Goal: Check status: Check status

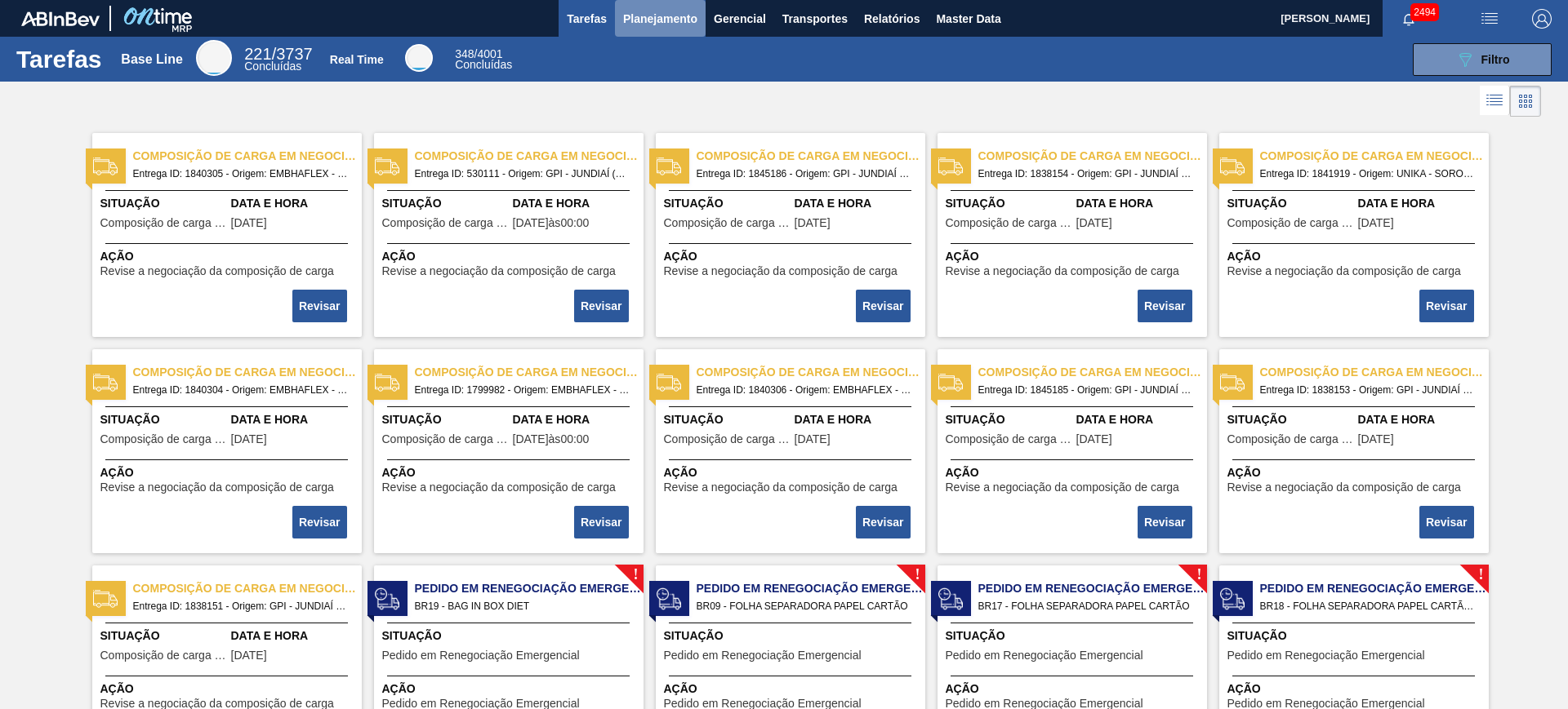
click at [651, 18] on span "Planejamento" at bounding box center [660, 18] width 75 height 19
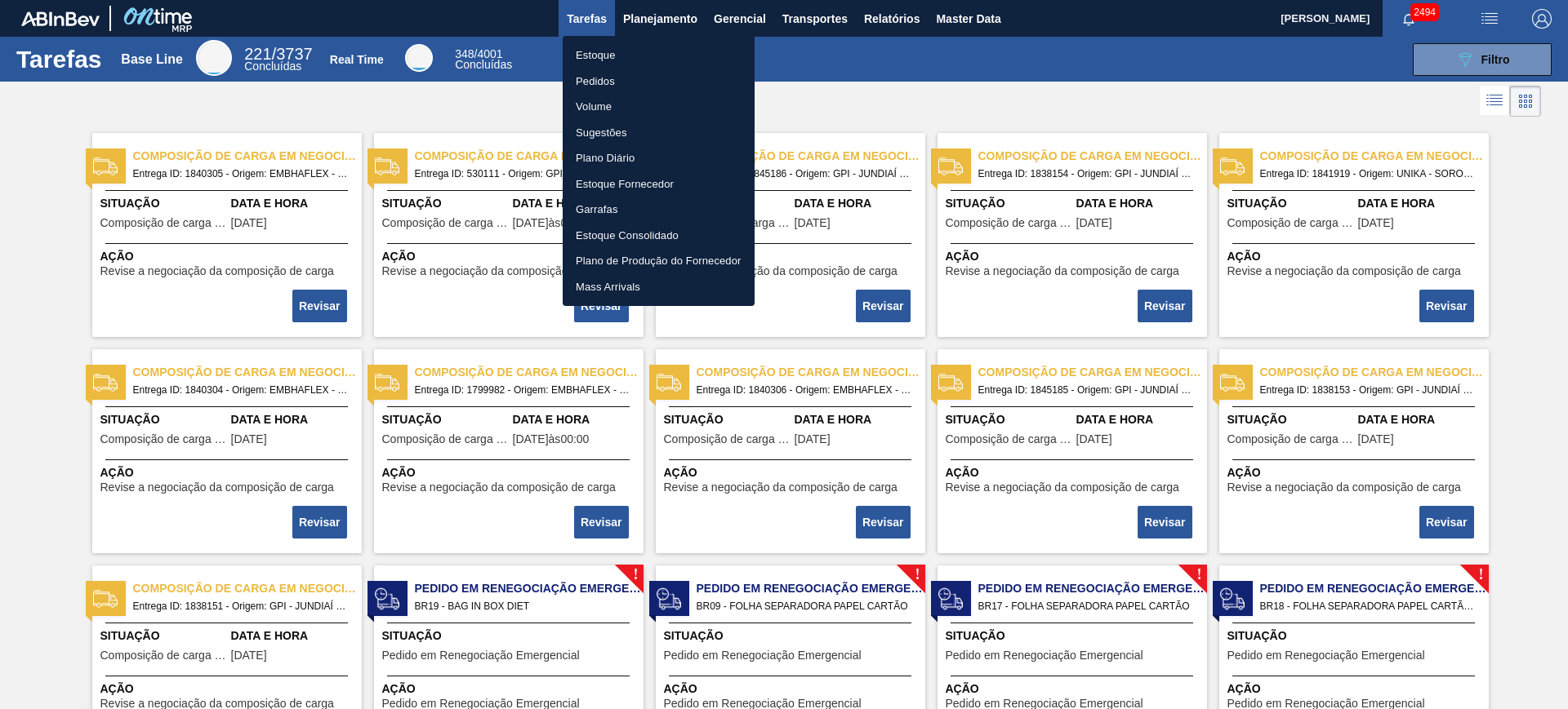
drag, startPoint x: 634, startPoint y: 53, endPoint x: 648, endPoint y: 31, distance: 26.1
click at [634, 53] on li "Estoque" at bounding box center [659, 55] width 192 height 26
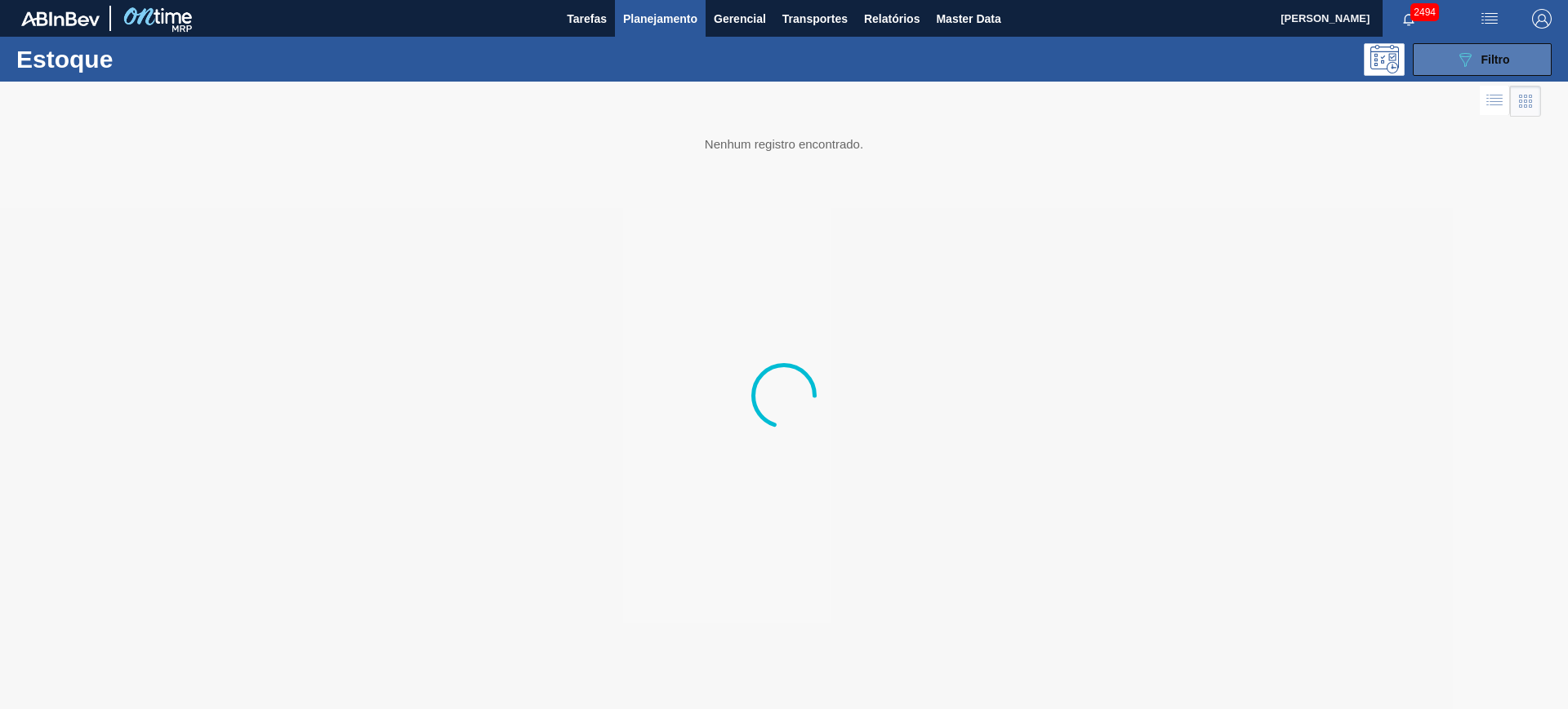
click at [1474, 53] on icon "089F7B8B-B2A5-4AFE-B5C0-19BA573D28AC" at bounding box center [1465, 60] width 19 height 19
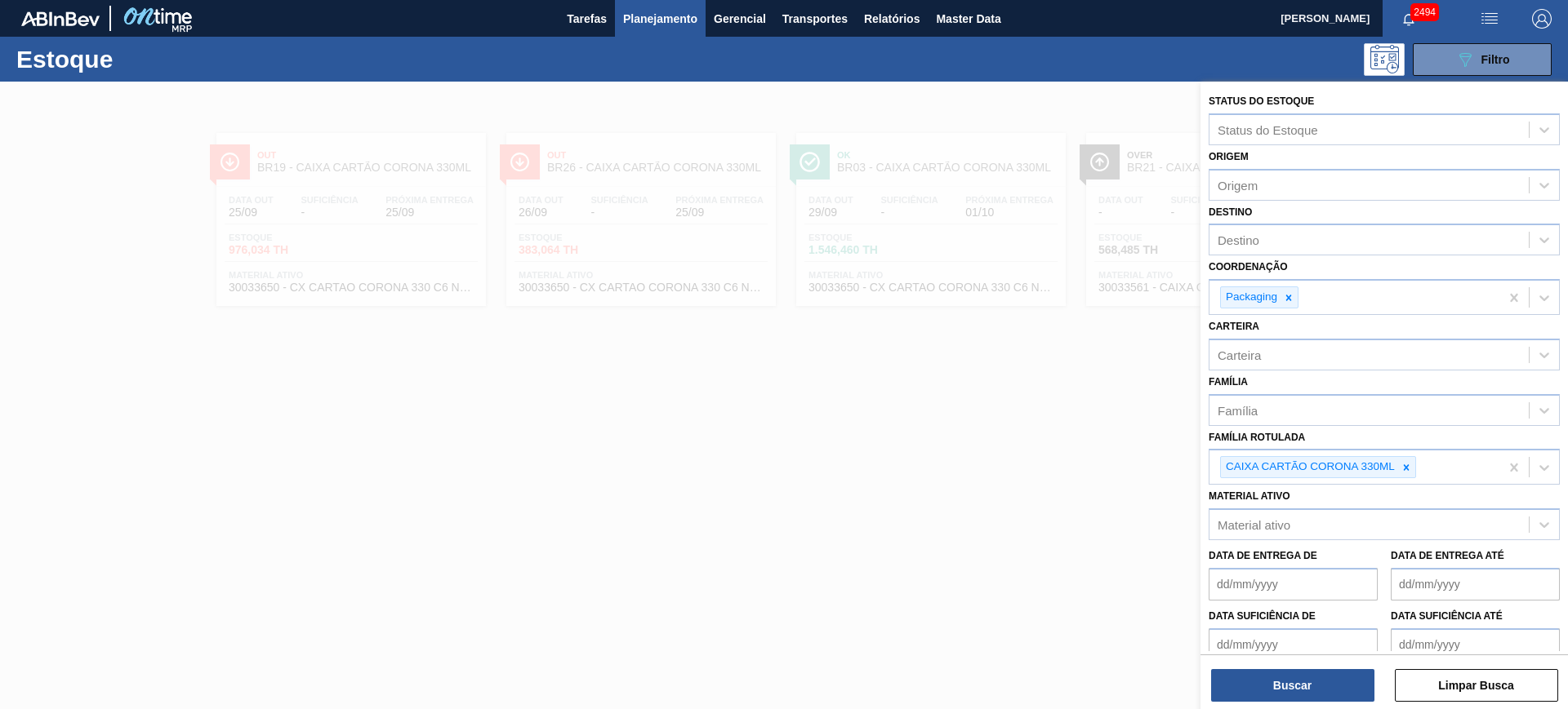
click at [1407, 470] on icon at bounding box center [1406, 467] width 11 height 11
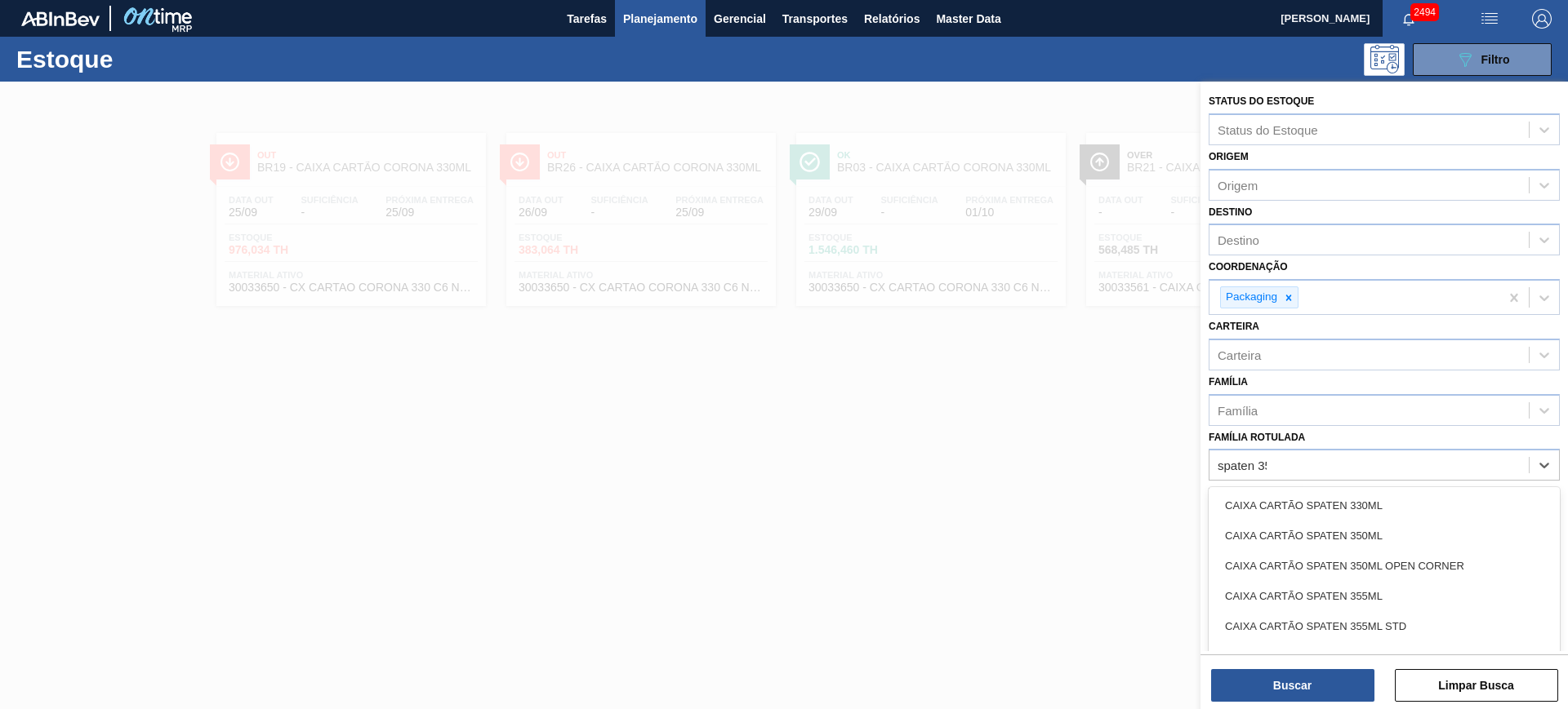
type Rotulada "spaten 350"
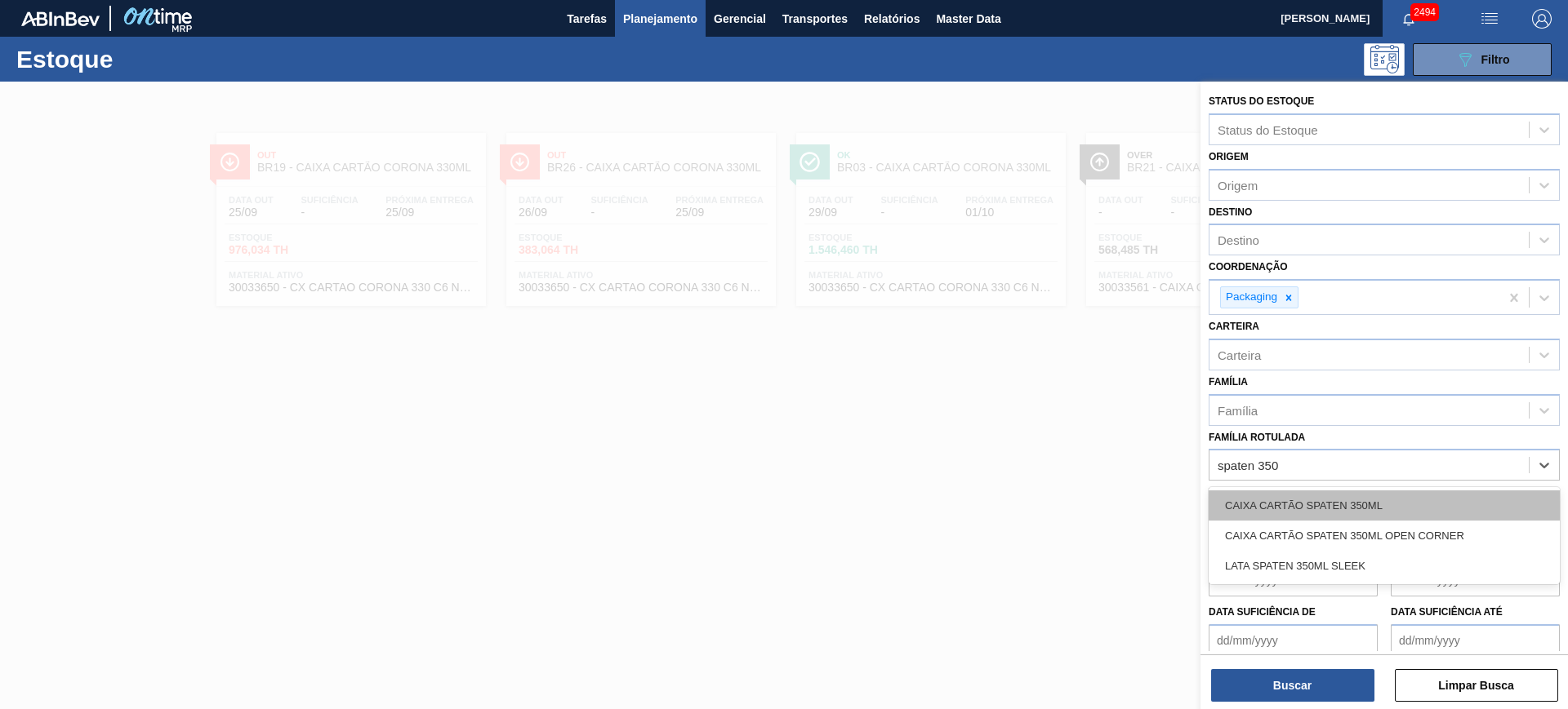
click at [1408, 493] on div "CAIXA CARTÃO SPATEN 350ML" at bounding box center [1384, 506] width 351 height 30
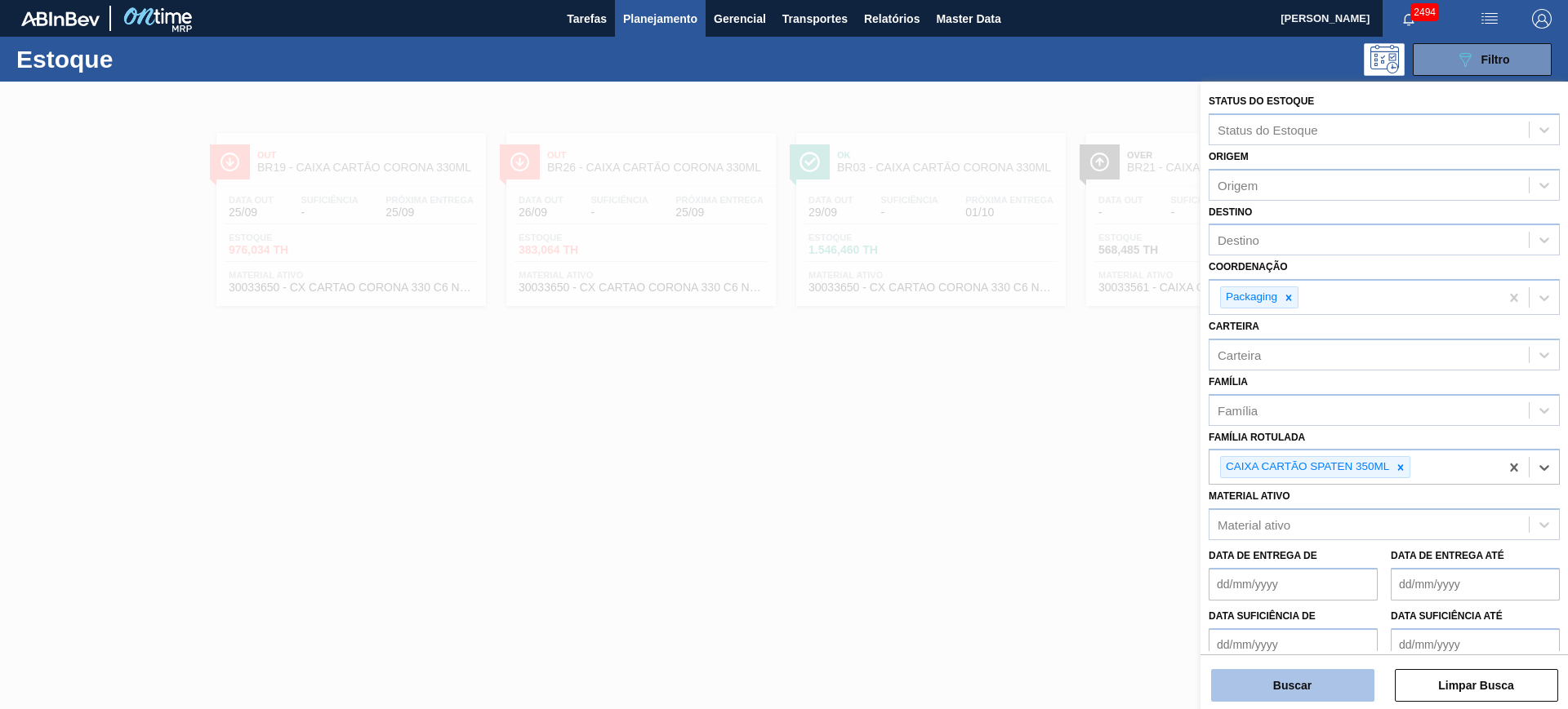
click at [1344, 684] on button "Buscar" at bounding box center [1293, 685] width 163 height 32
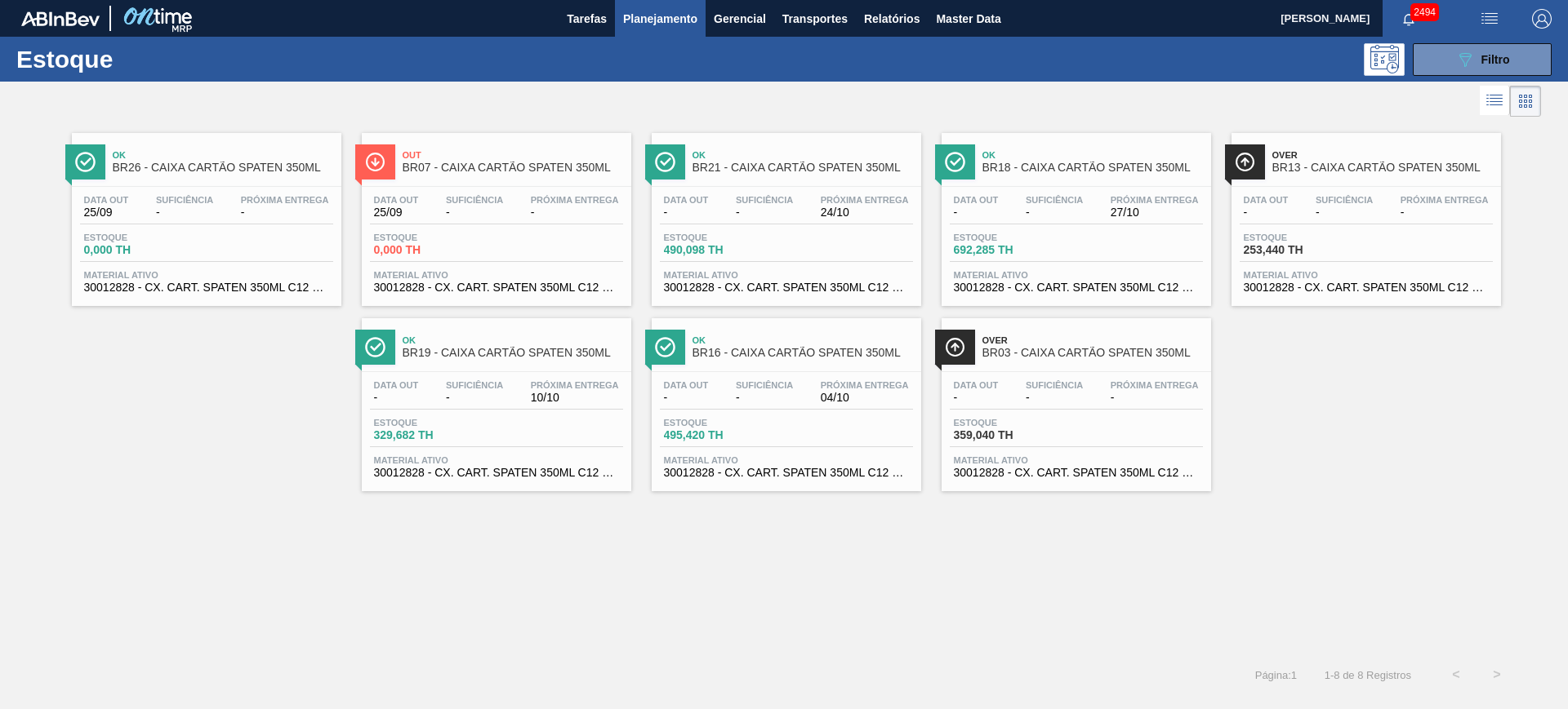
drag, startPoint x: 1348, startPoint y: 209, endPoint x: 623, endPoint y: 556, distance: 803.8
click at [623, 556] on div "Ok BR26 - CAIXA CARTÃO SPATEN 350ML Data out 25/09 Suficiência - Próxima Entreg…" at bounding box center [784, 387] width 1568 height 534
click at [1502, 60] on span "Filtro" at bounding box center [1495, 60] width 29 height 13
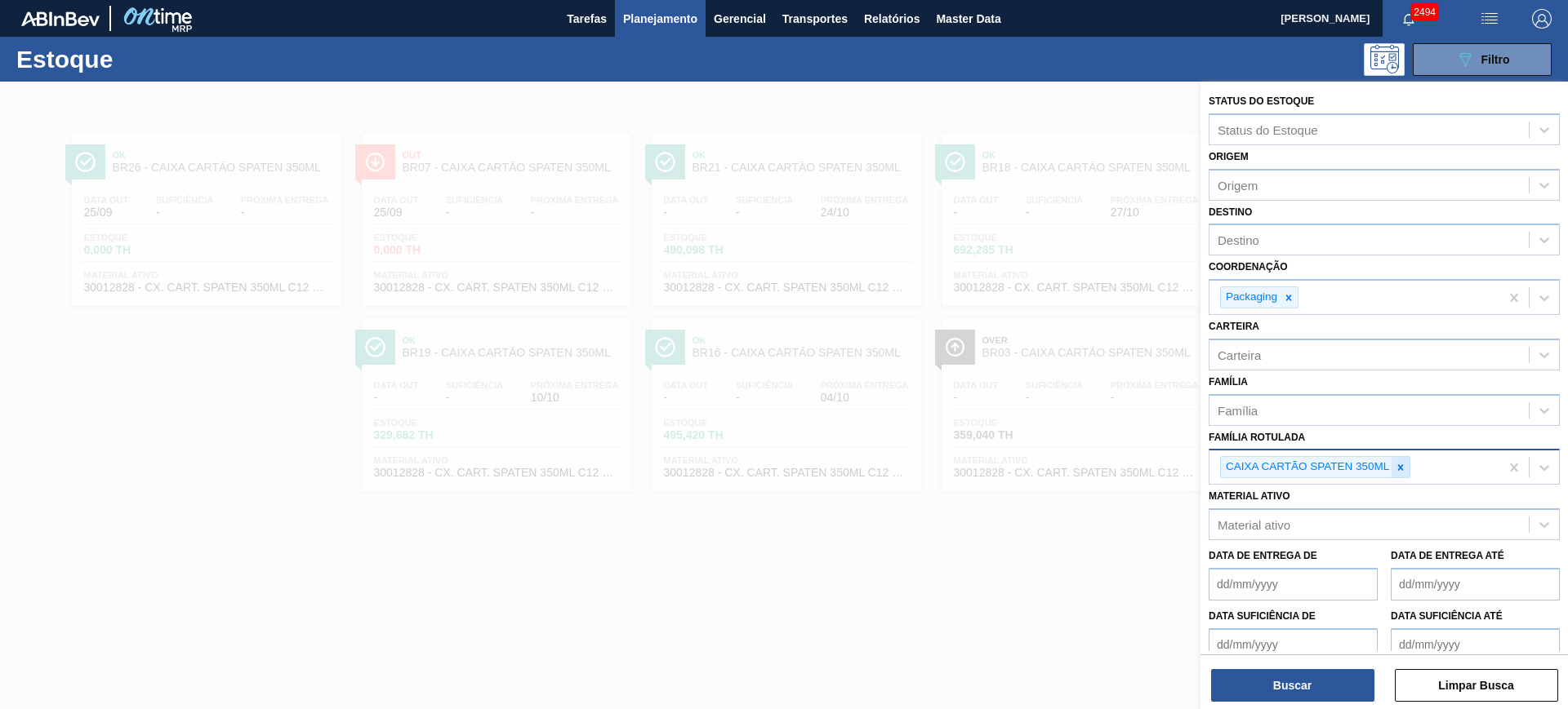
click at [1399, 464] on icon at bounding box center [1401, 467] width 11 height 11
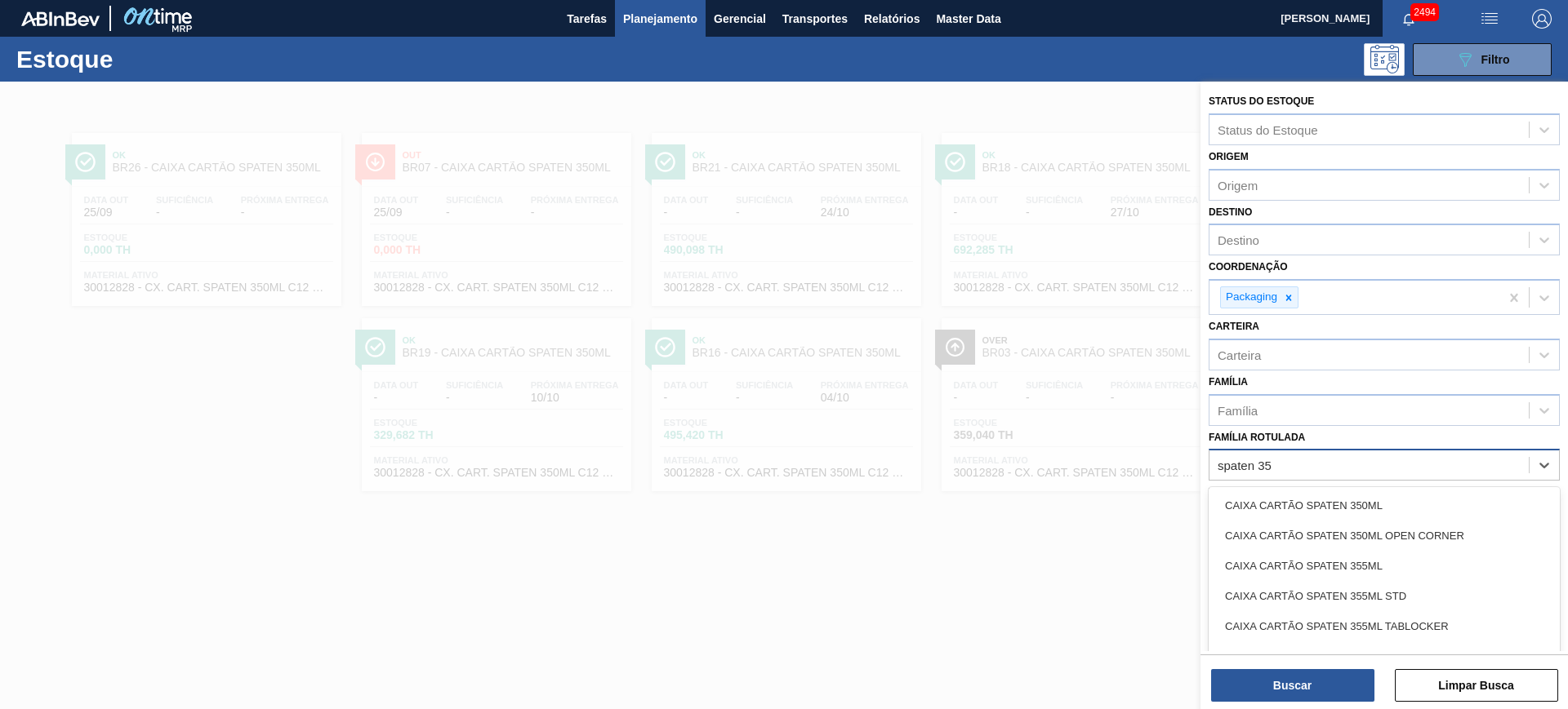
type Rotulada "spaten 355"
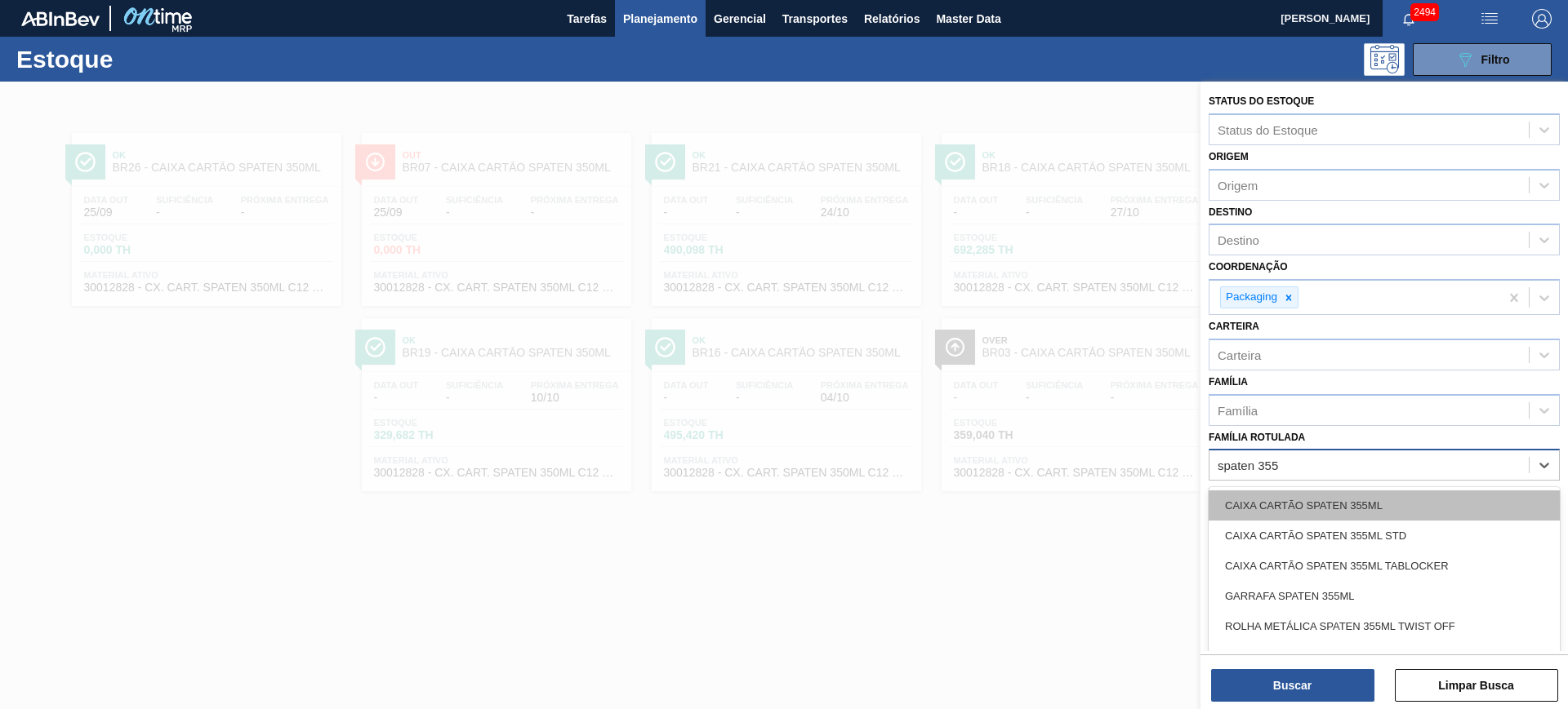
click at [1371, 503] on div "CAIXA CARTÃO SPATEN 355ML" at bounding box center [1384, 506] width 351 height 30
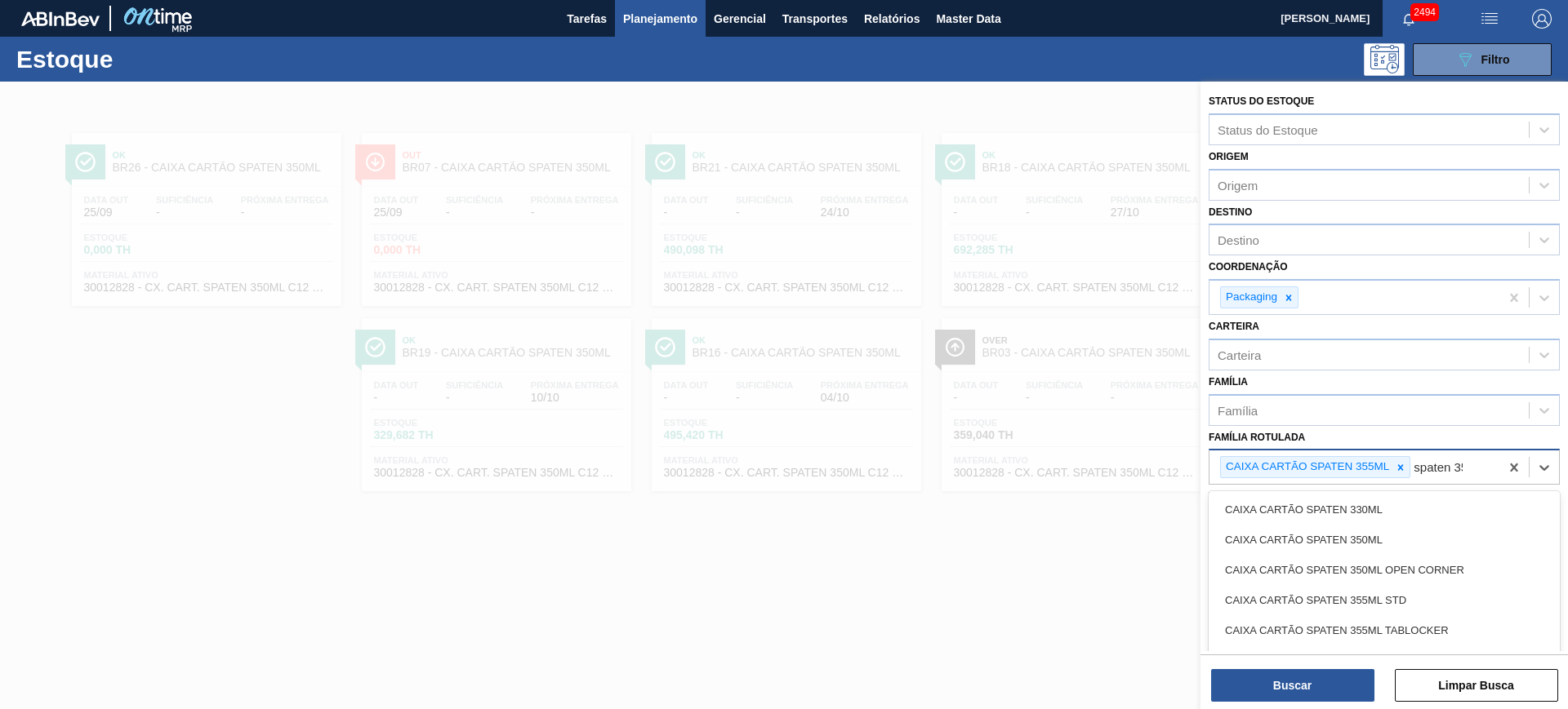
type Rotulada "spaten 355"
click at [1371, 503] on div "CAIXA CARTÃO SPATEN 355ML STD" at bounding box center [1384, 509] width 351 height 30
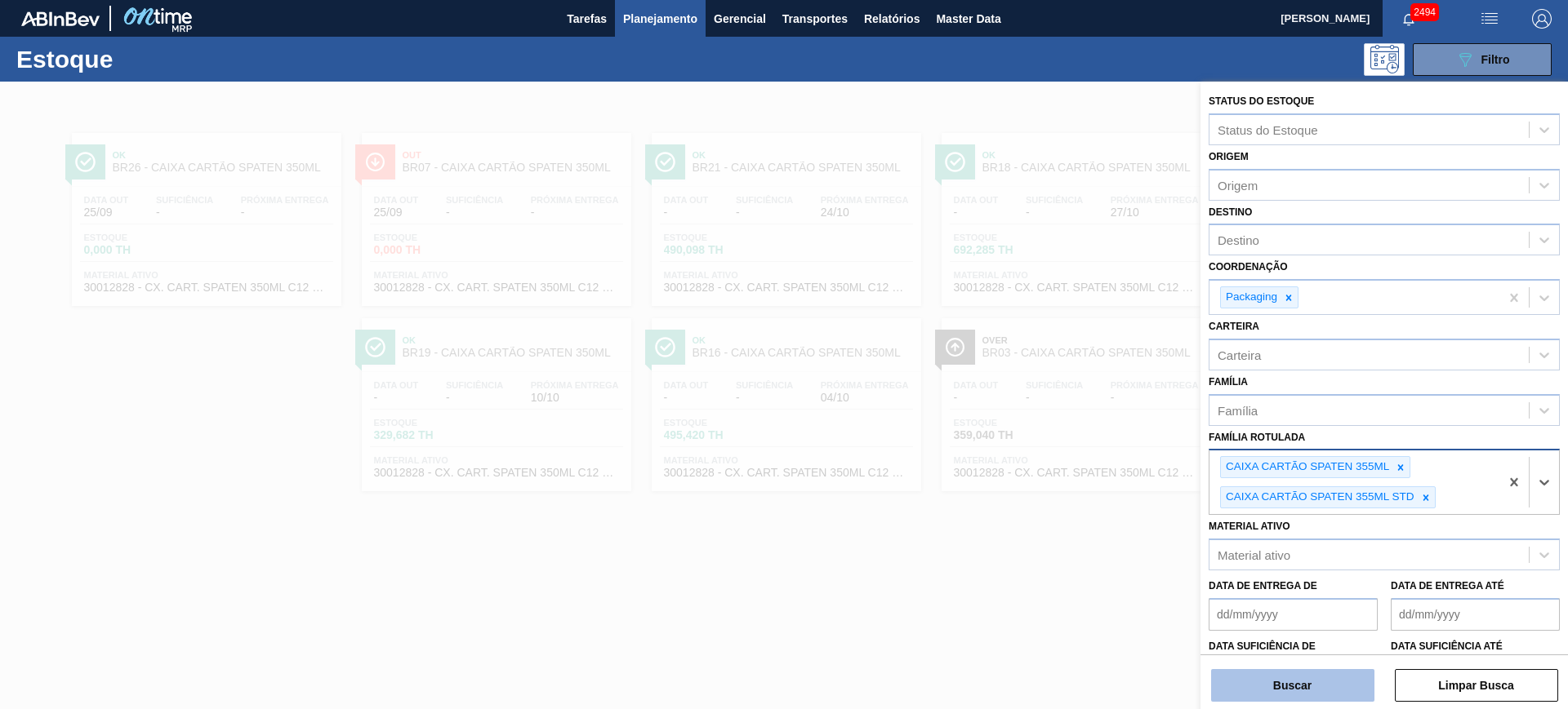
click at [1336, 681] on button "Buscar" at bounding box center [1293, 685] width 163 height 32
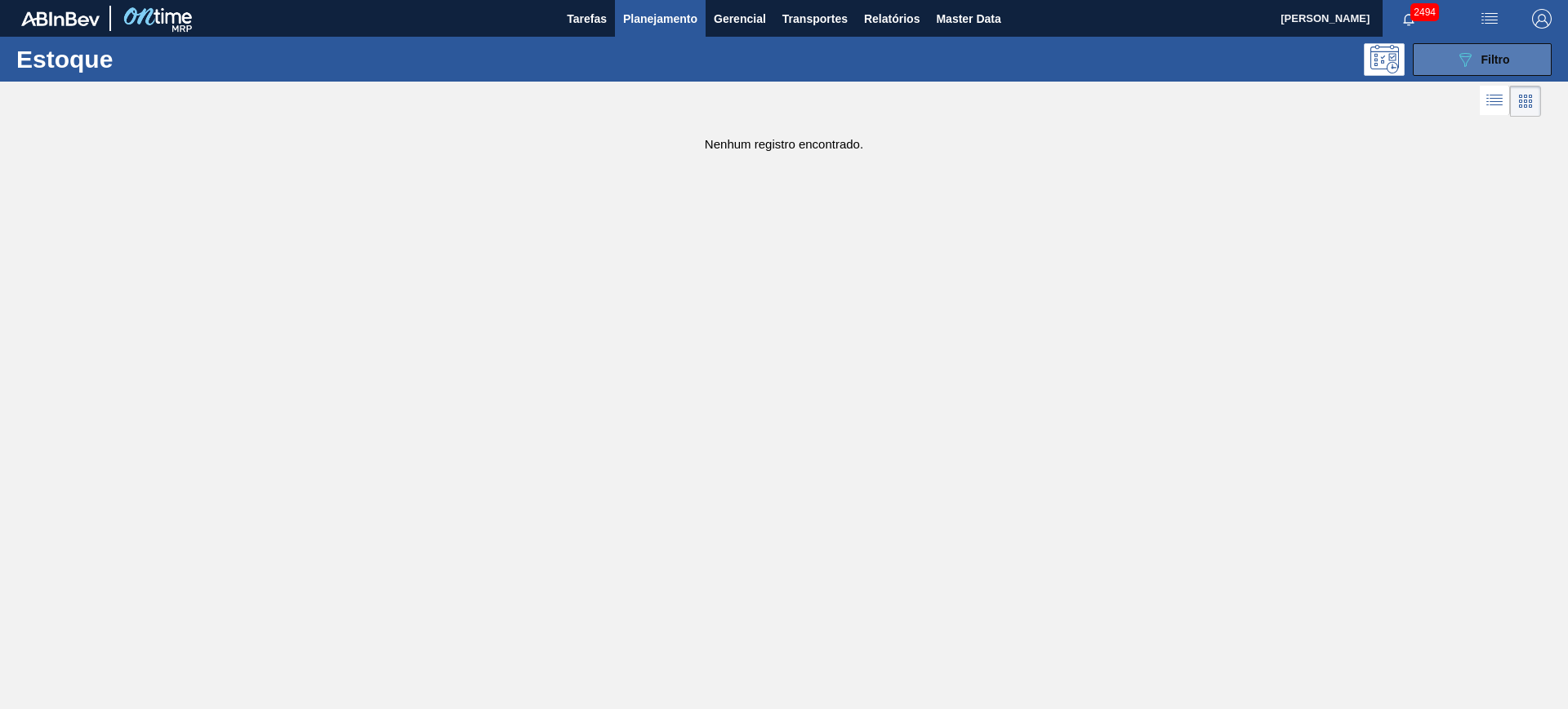
click at [1452, 55] on button "089F7B8B-B2A5-4AFE-B5C0-19BA573D28AC Filtro" at bounding box center [1482, 59] width 139 height 32
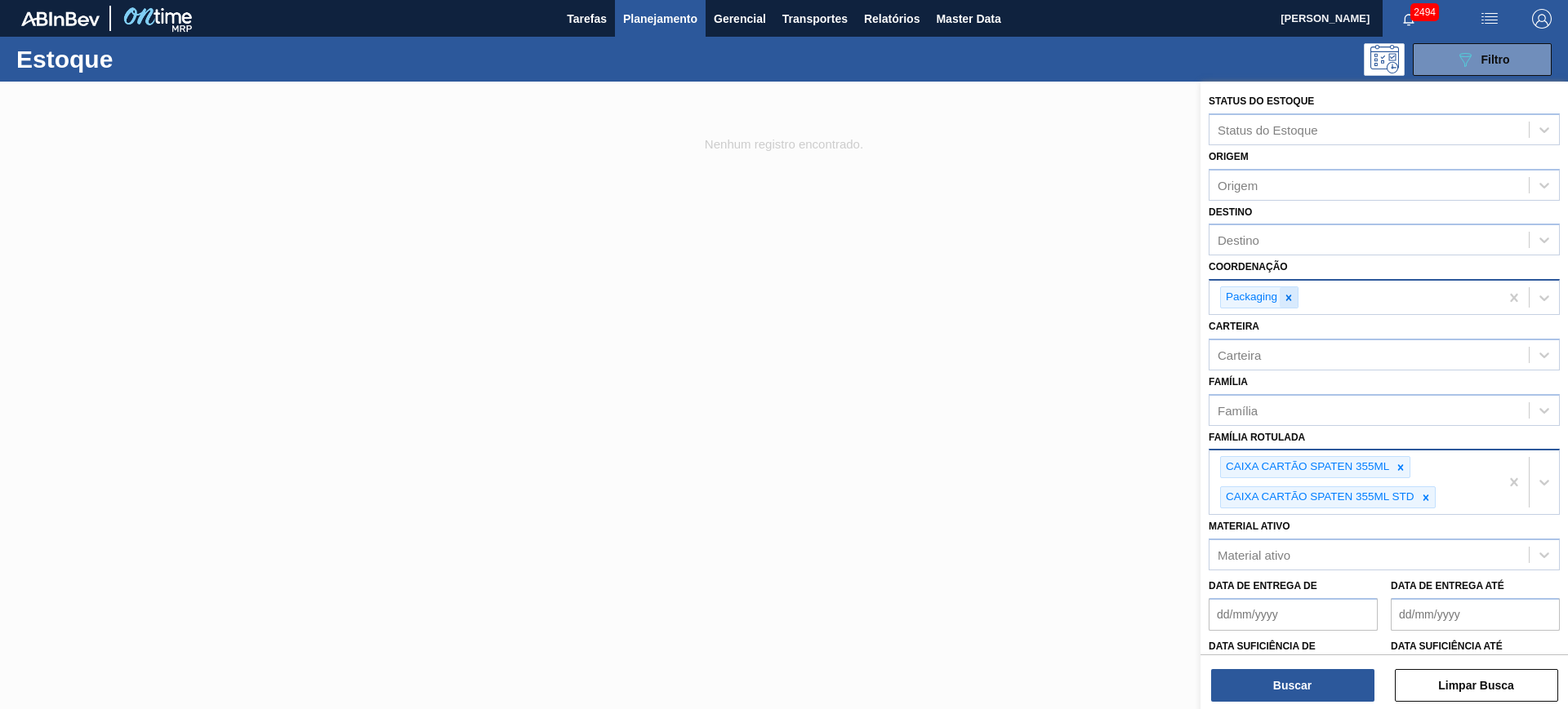
click at [1282, 298] on div at bounding box center [1288, 297] width 18 height 20
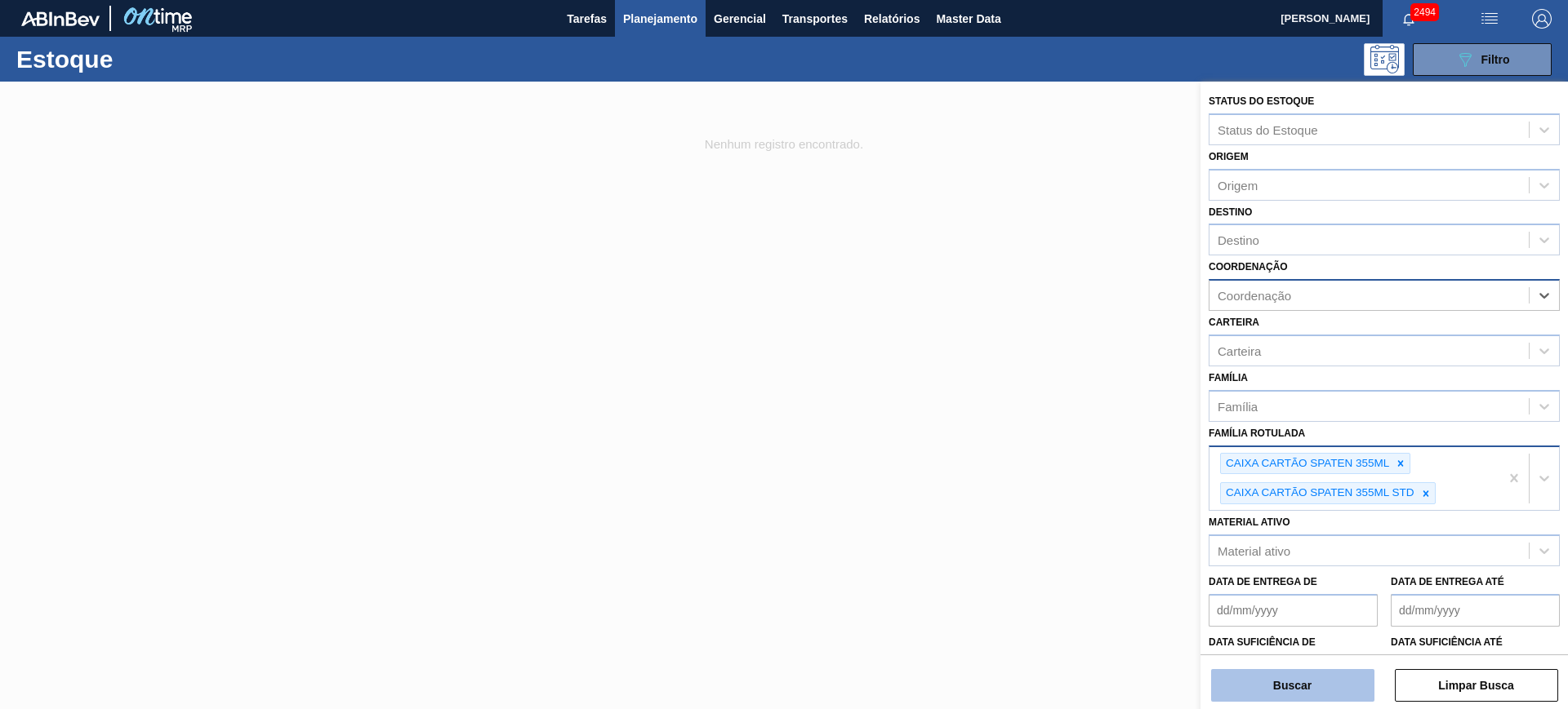
click at [1324, 694] on button "Buscar" at bounding box center [1293, 685] width 163 height 32
